Goal: Task Accomplishment & Management: Manage account settings

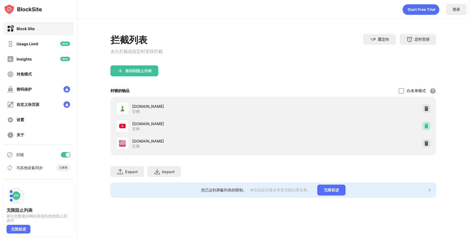
click at [426, 126] on img at bounding box center [425, 125] width 5 height 5
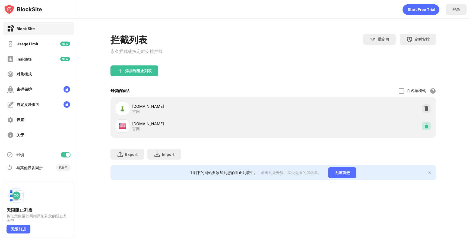
click at [426, 125] on img at bounding box center [425, 125] width 5 height 5
